Goal: Transaction & Acquisition: Download file/media

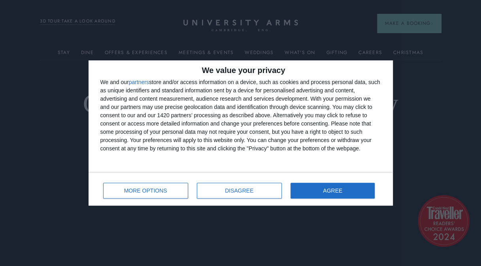
click at [173, 238] on div "We value your privacy We and our partners store and/or access information on a …" at bounding box center [240, 133] width 481 height 266
click at [358, 182] on div "MORE OPTIONS DISAGREE AGREE" at bounding box center [240, 189] width 281 height 23
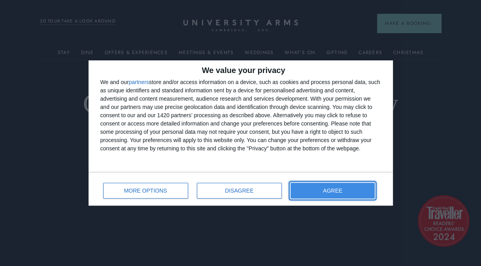
click at [356, 186] on button "AGREE" at bounding box center [332, 191] width 85 height 16
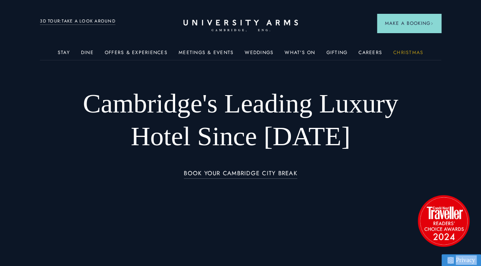
click at [396, 54] on link "Christmas" at bounding box center [408, 55] width 30 height 10
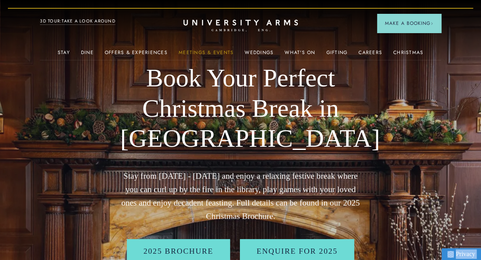
click at [209, 53] on link "Meetings & Events" at bounding box center [206, 55] width 55 height 10
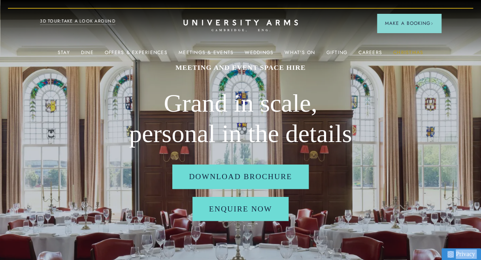
click at [412, 53] on link "Christmas" at bounding box center [408, 55] width 30 height 10
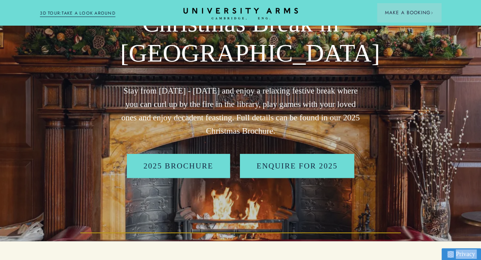
scroll to position [74, 0]
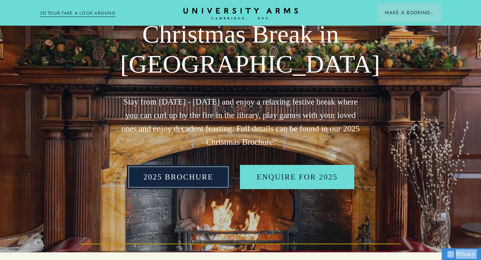
click at [204, 176] on link "2025 BROCHURE" at bounding box center [178, 177] width 103 height 24
